Goal: Task Accomplishment & Management: Manage account settings

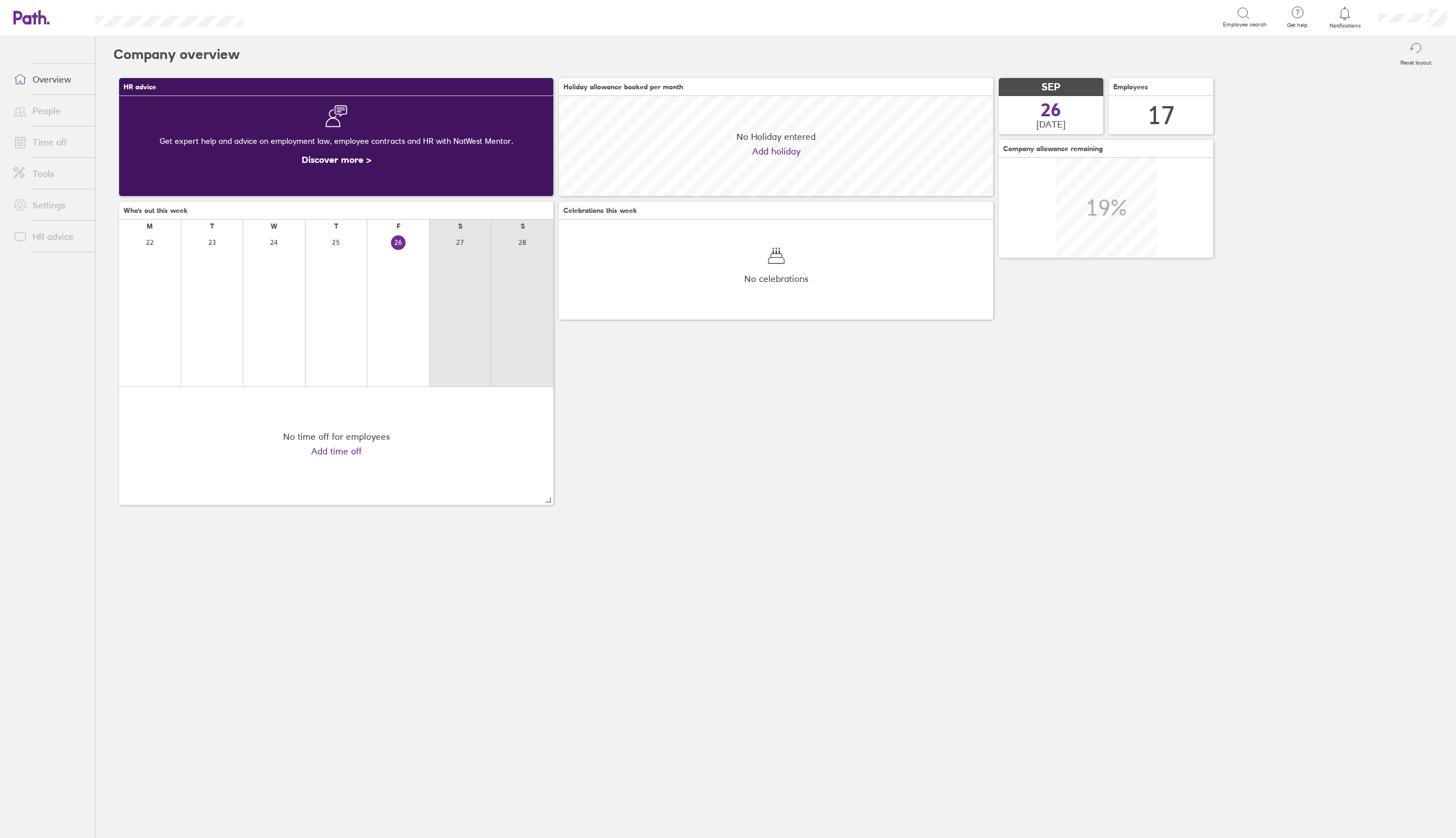
scroll to position [99, 434]
click at [1346, 9] on icon at bounding box center [1345, 13] width 9 height 13
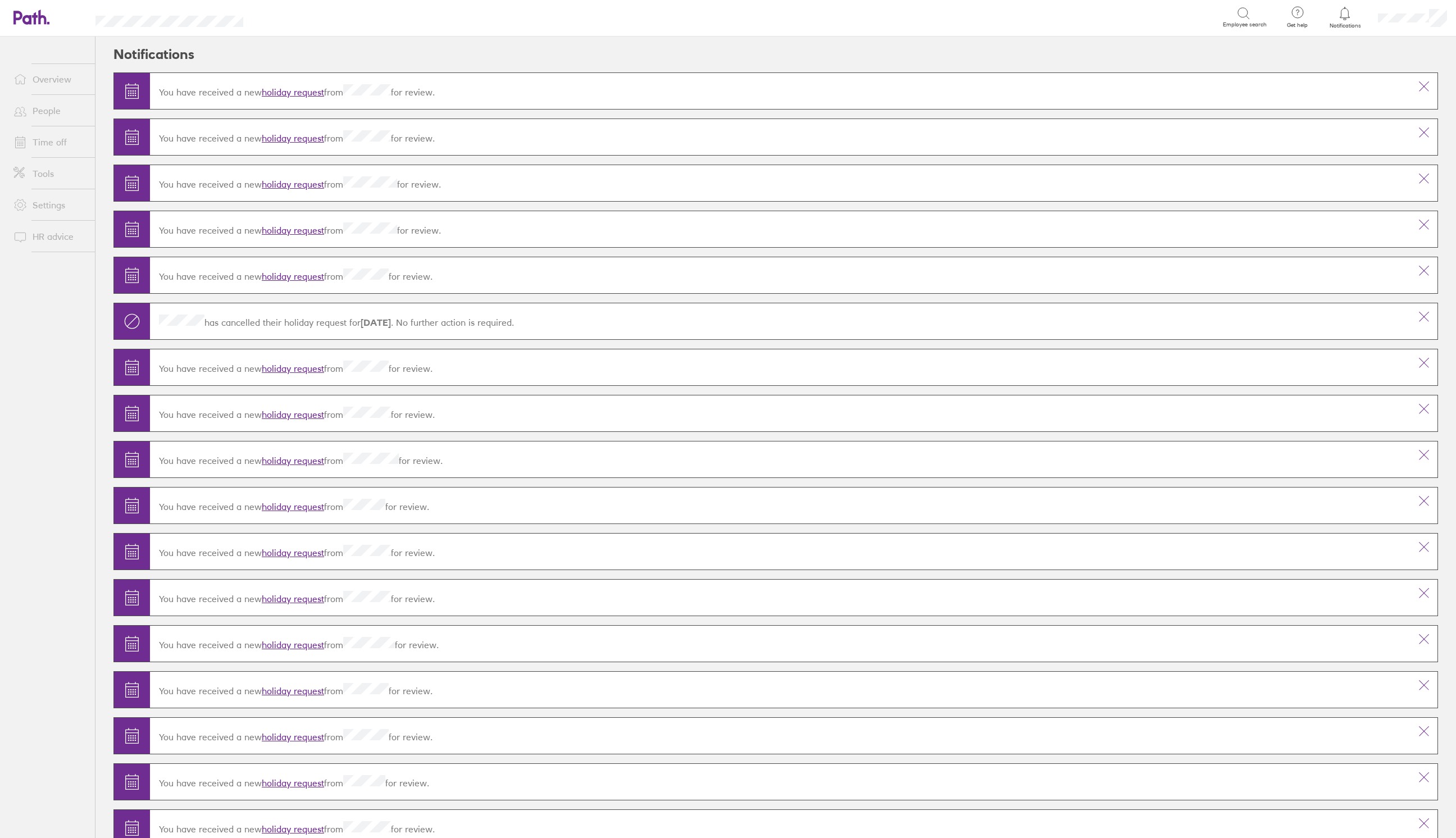
click at [58, 146] on link "Time off" at bounding box center [50, 143] width 91 height 23
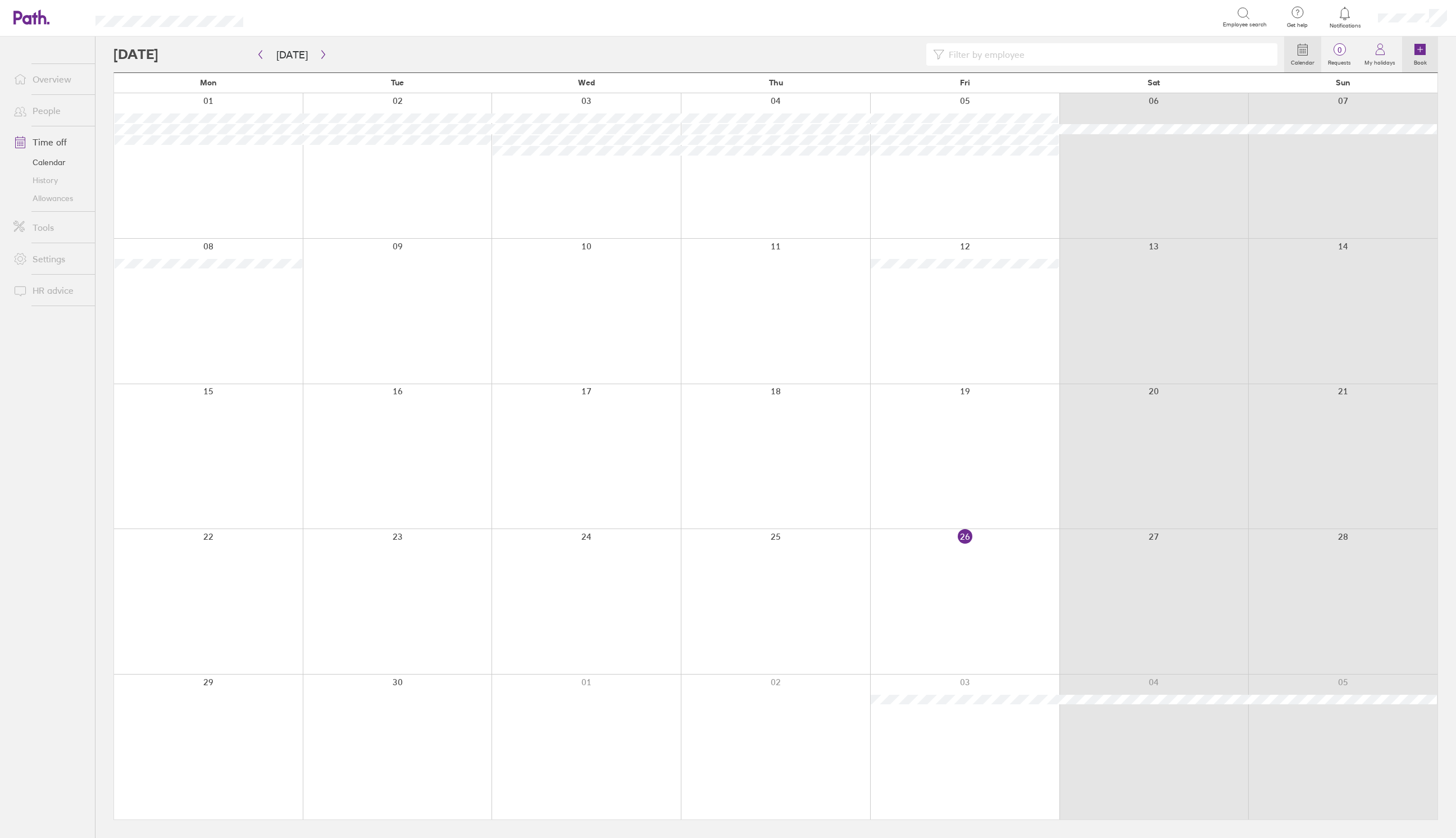
click at [1421, 48] on icon at bounding box center [1420, 50] width 11 height 11
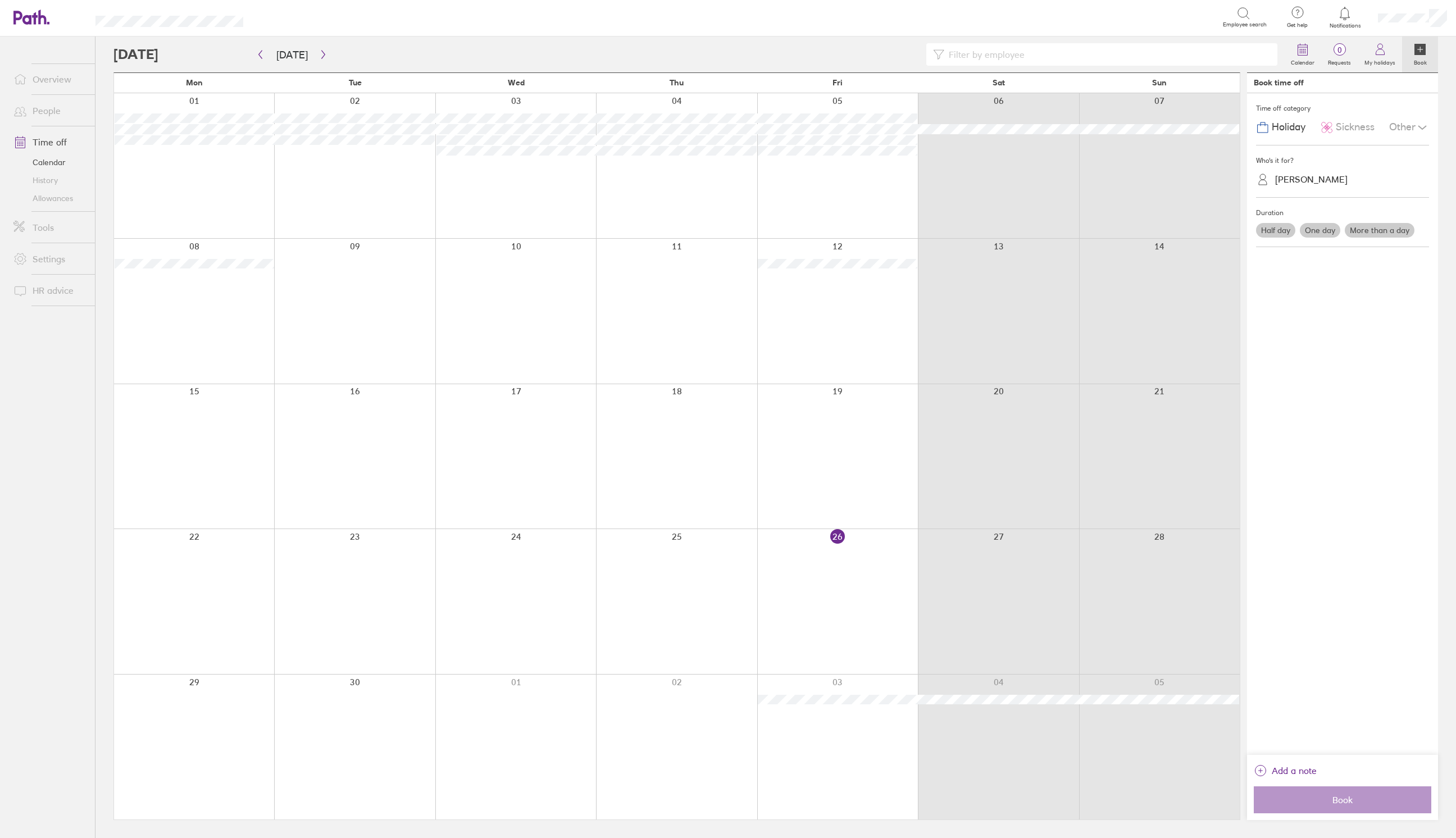
click at [1350, 130] on span "Sickness" at bounding box center [1355, 127] width 39 height 12
click at [1303, 183] on div "[PERSON_NAME]" at bounding box center [1311, 179] width 72 height 11
click at [1287, 245] on div "[PERSON_NAME]" at bounding box center [1343, 247] width 173 height 20
click at [1326, 230] on label "One day" at bounding box center [1320, 230] width 40 height 15
click at [0, 0] on input "One day" at bounding box center [0, 0] width 0 height 0
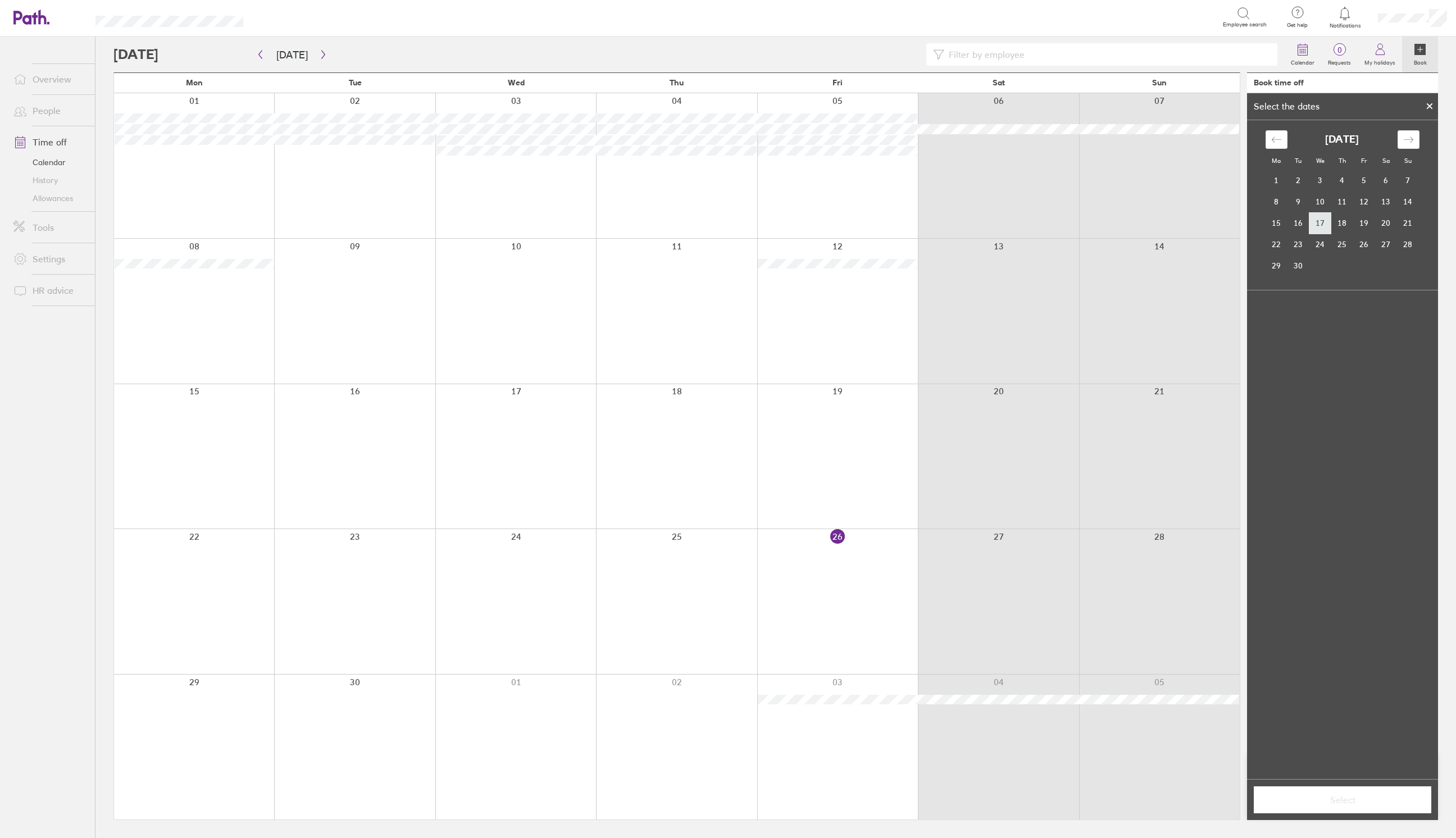
click at [1322, 225] on td "17" at bounding box center [1320, 223] width 22 height 21
click at [1346, 798] on span "Select" at bounding box center [1343, 800] width 162 height 10
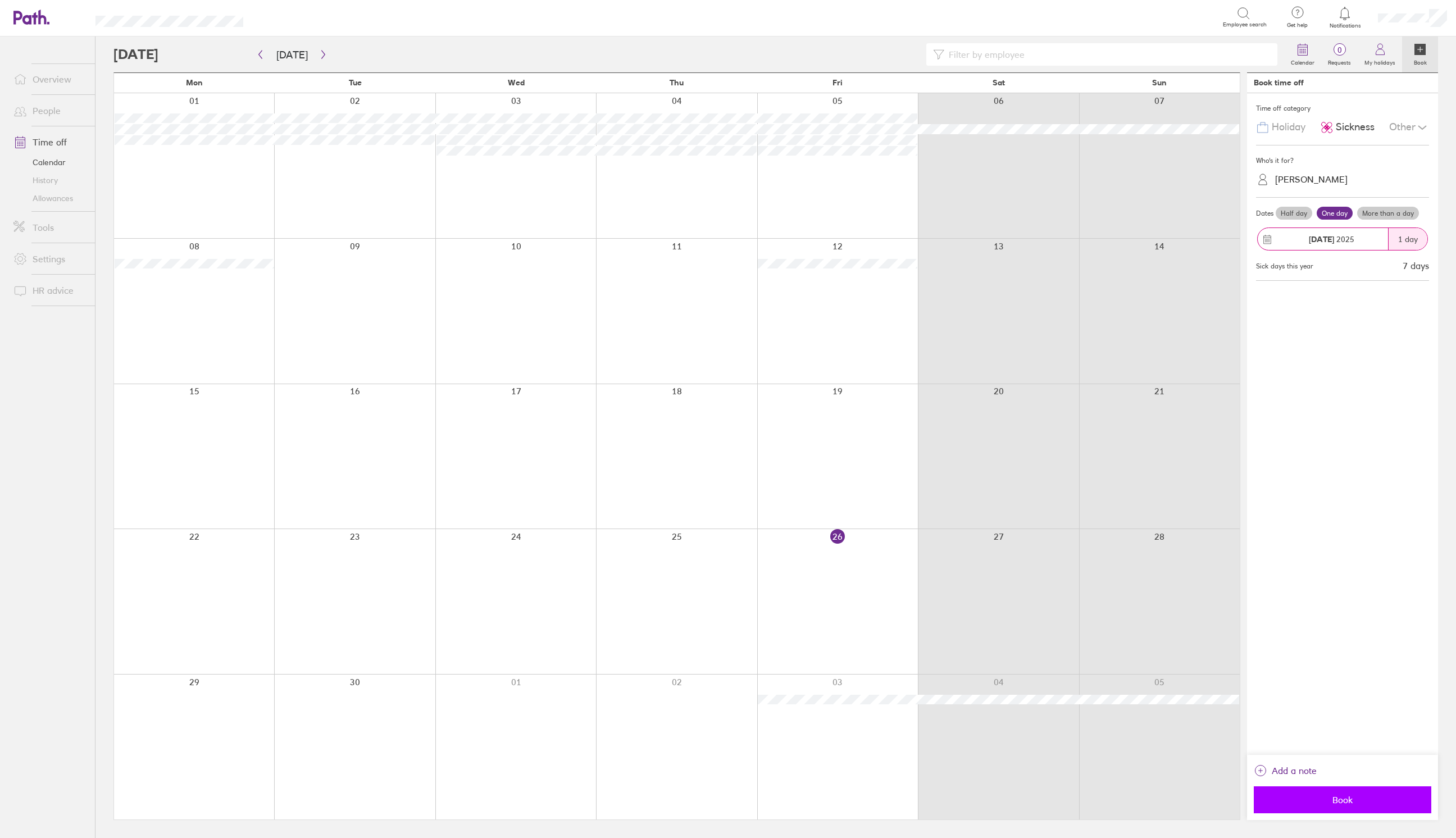
click at [1339, 799] on span "Book" at bounding box center [1343, 800] width 162 height 10
